Goal: Check status: Check status

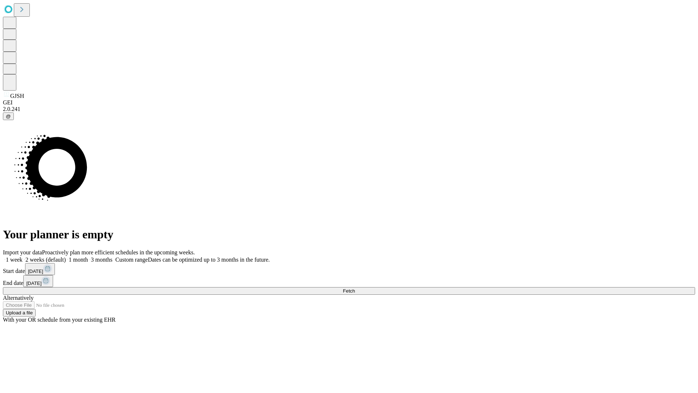
click at [355, 288] on span "Fetch" at bounding box center [349, 290] width 12 height 5
